Goal: Task Accomplishment & Management: Use online tool/utility

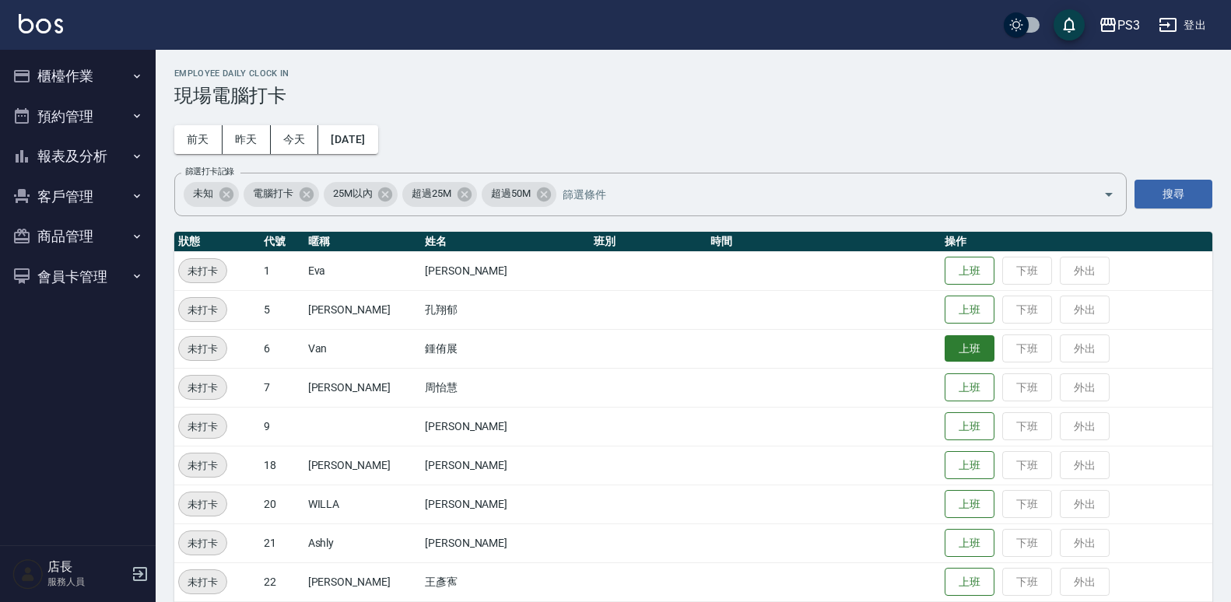
click at [945, 345] on button "上班" at bounding box center [970, 348] width 50 height 27
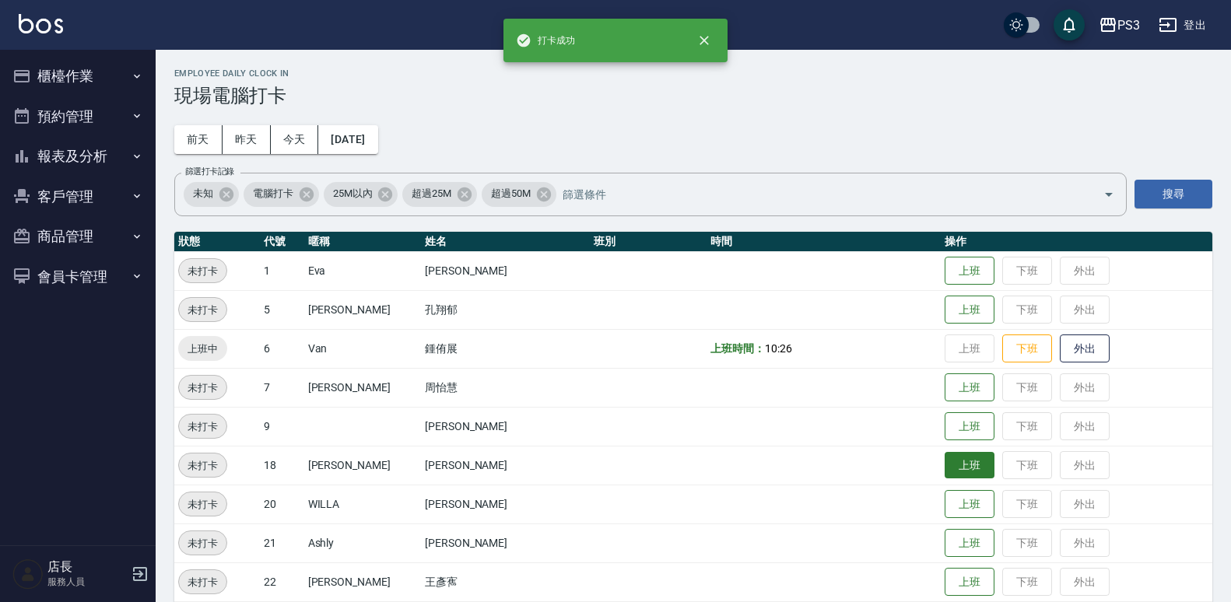
click at [945, 462] on button "上班" at bounding box center [970, 465] width 50 height 27
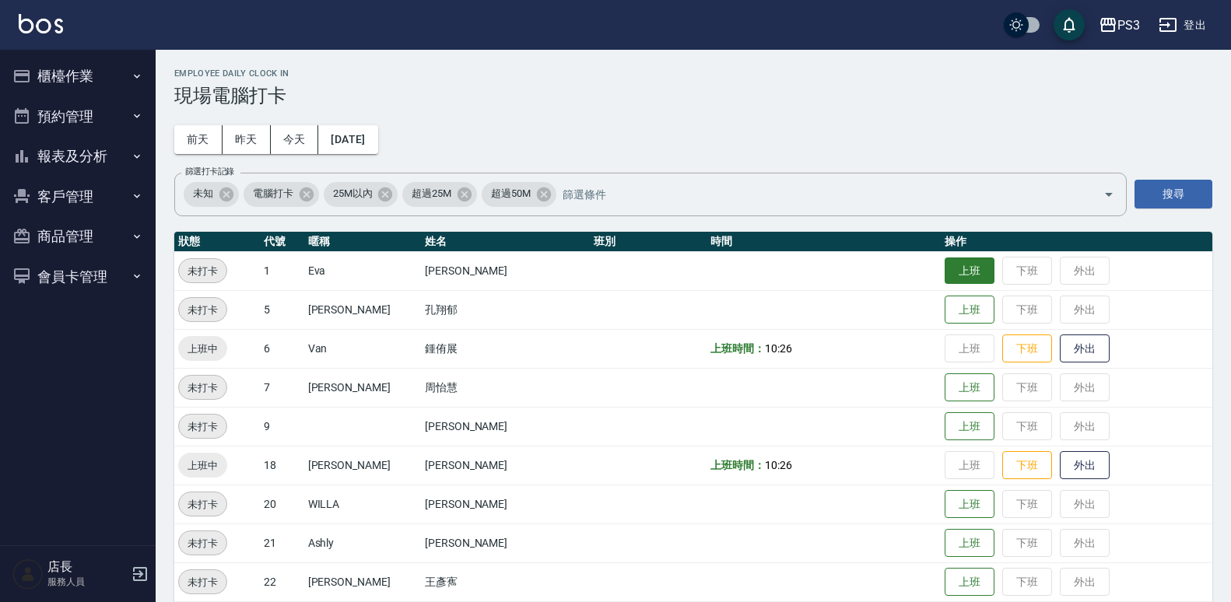
click at [949, 279] on button "上班" at bounding box center [970, 271] width 50 height 27
click at [945, 400] on button "上班" at bounding box center [970, 387] width 50 height 27
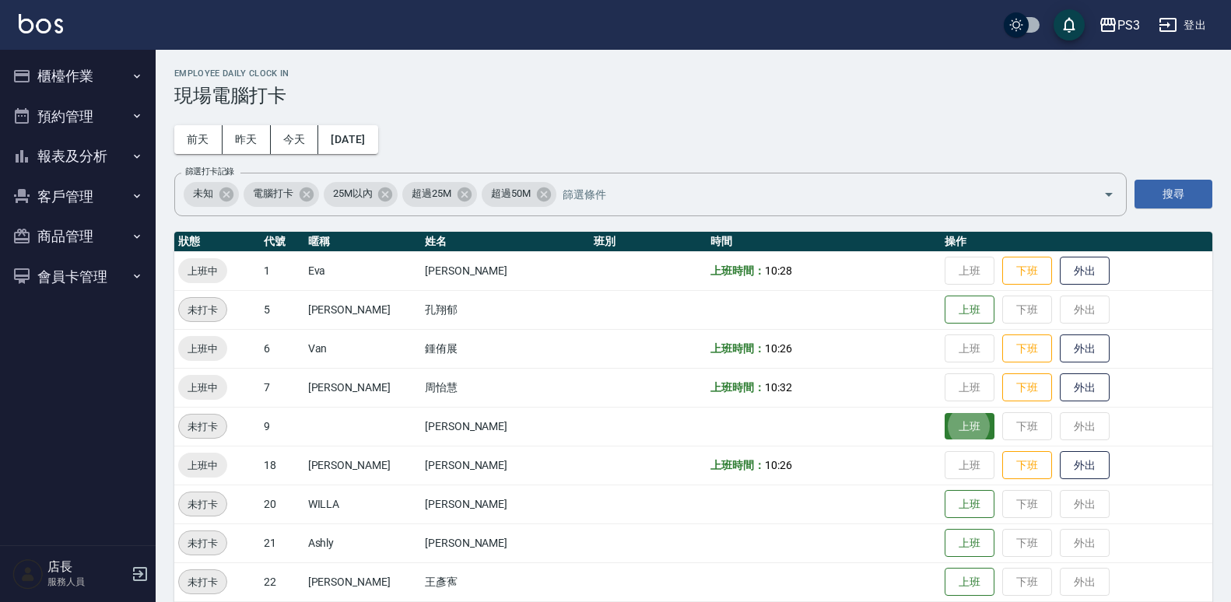
click at [945, 438] on button "上班" at bounding box center [970, 426] width 50 height 27
